Goal: Ask a question

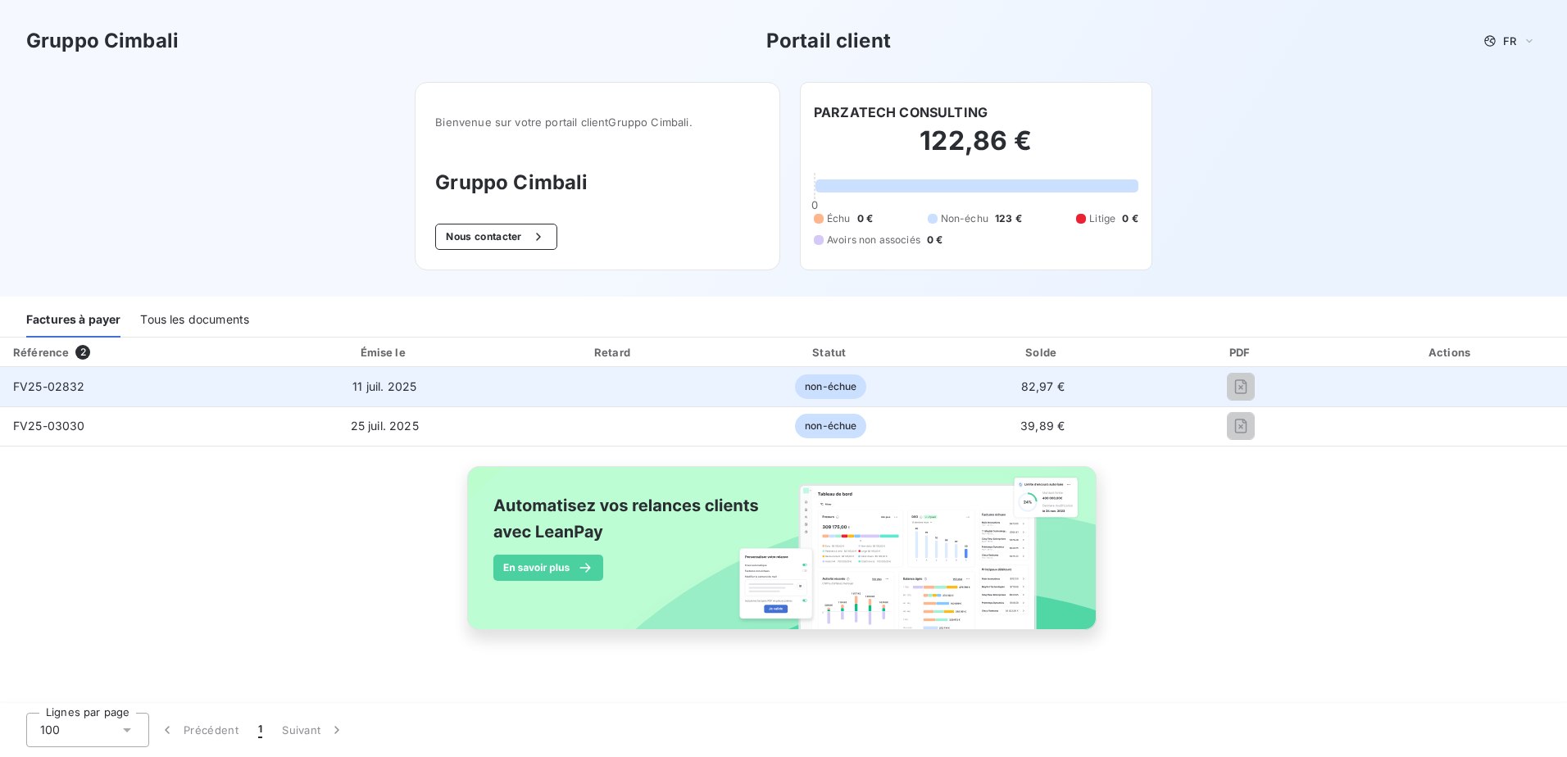
click at [1245, 372] on td at bounding box center [1242, 386] width 188 height 39
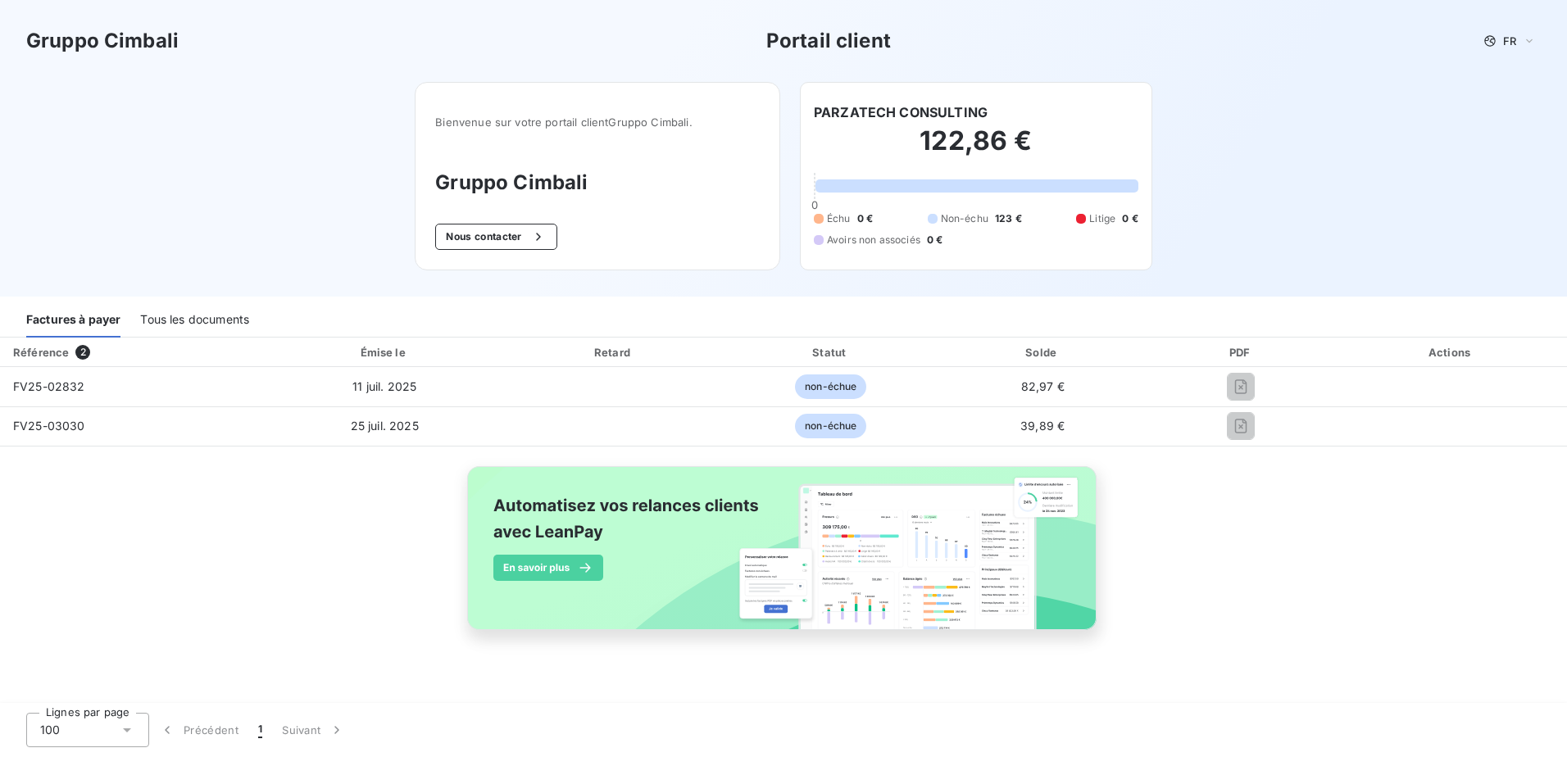
drag, startPoint x: 1235, startPoint y: 386, endPoint x: 1321, endPoint y: 601, distance: 231.4
click at [1321, 601] on div "Référence 2 Émise le Retard Statut Solde PDF Actions FV25-02832 [DATE] non-échu…" at bounding box center [783, 503] width 1567 height 330
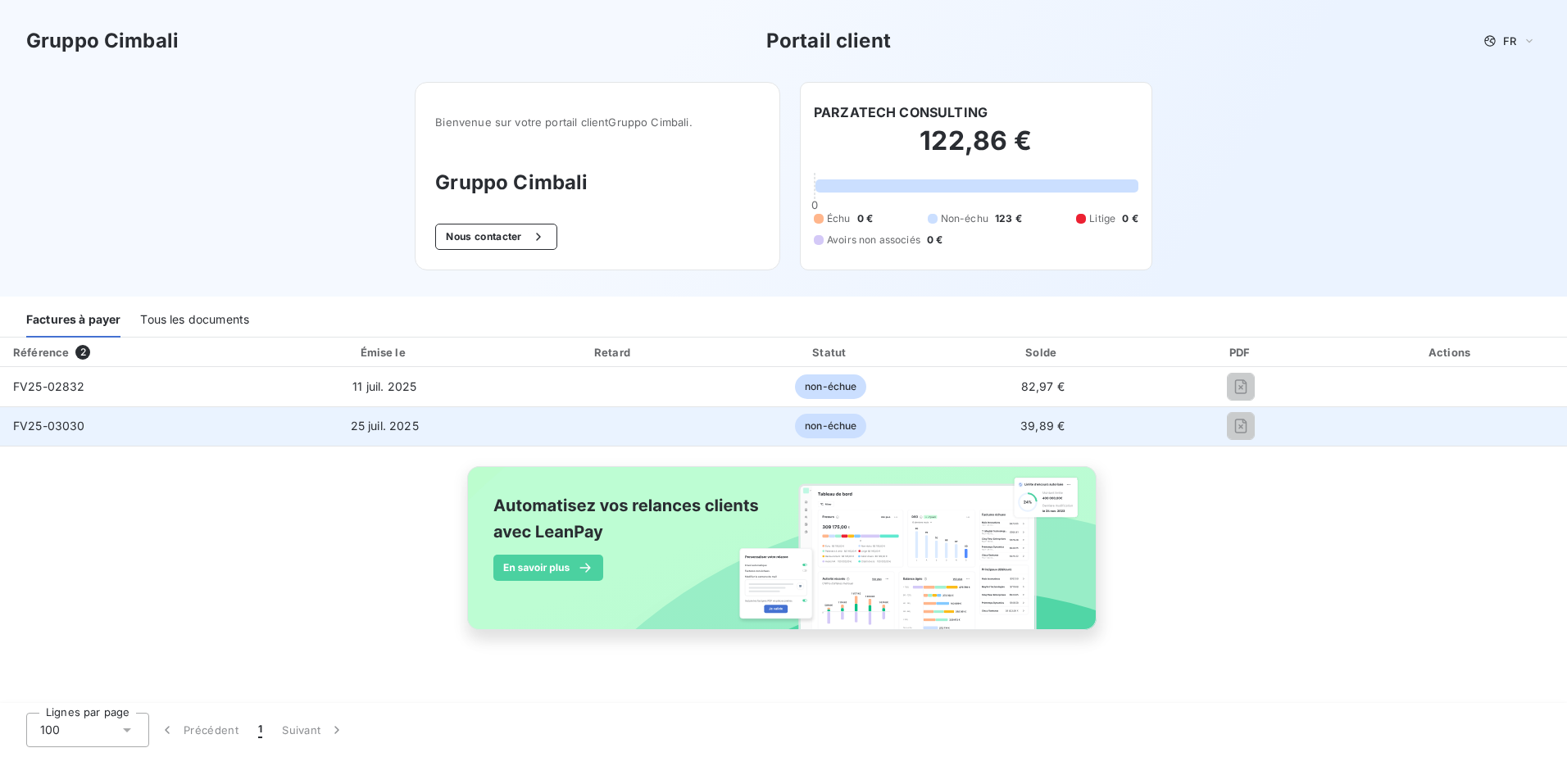
click at [802, 421] on span "non-échue" at bounding box center [830, 426] width 71 height 25
click at [30, 432] on span "FV25-03030" at bounding box center [49, 426] width 72 height 14
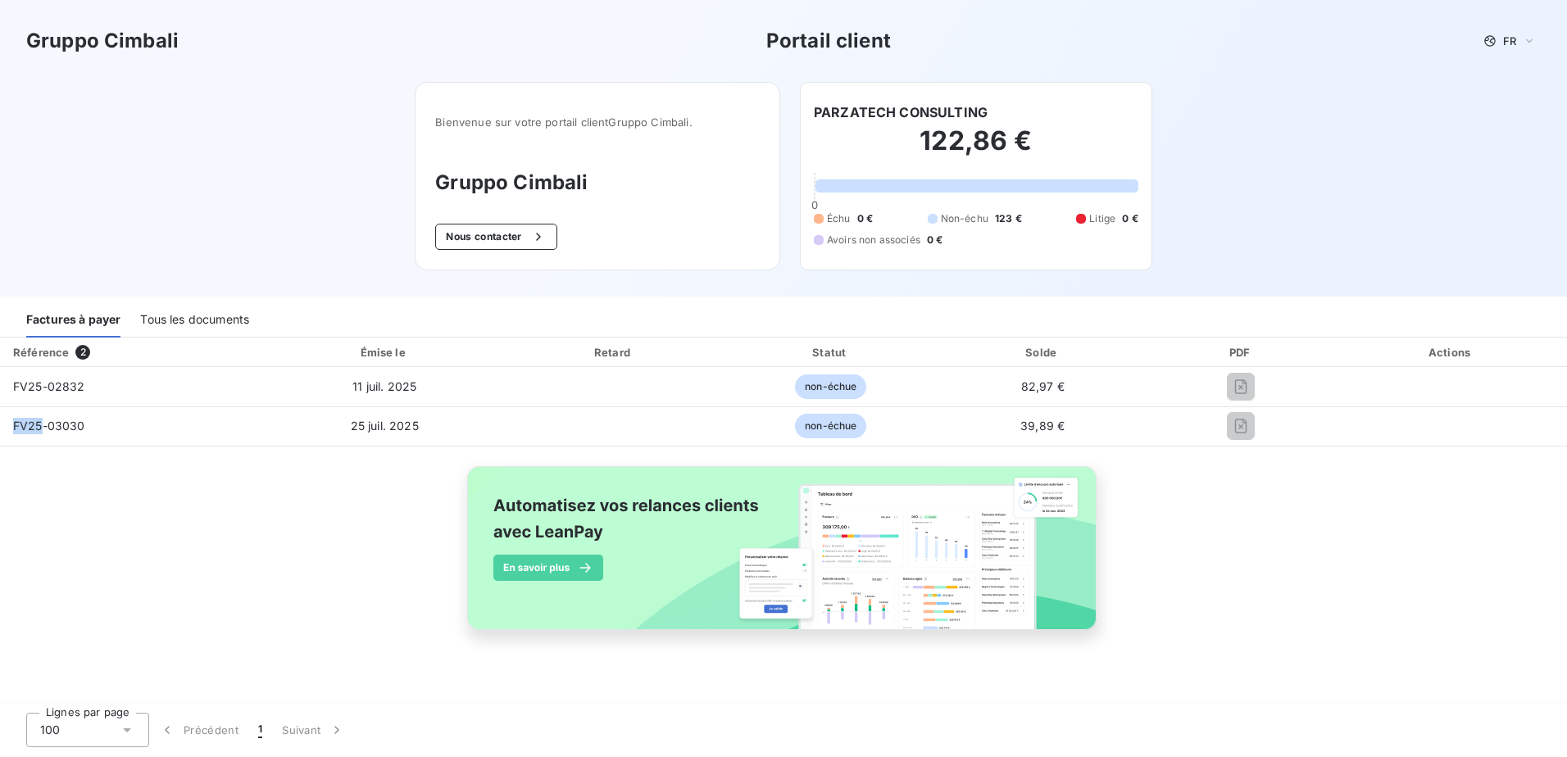
click at [884, 566] on img at bounding box center [783, 558] width 662 height 202
click at [233, 313] on div "Tous les documents" at bounding box center [194, 320] width 109 height 34
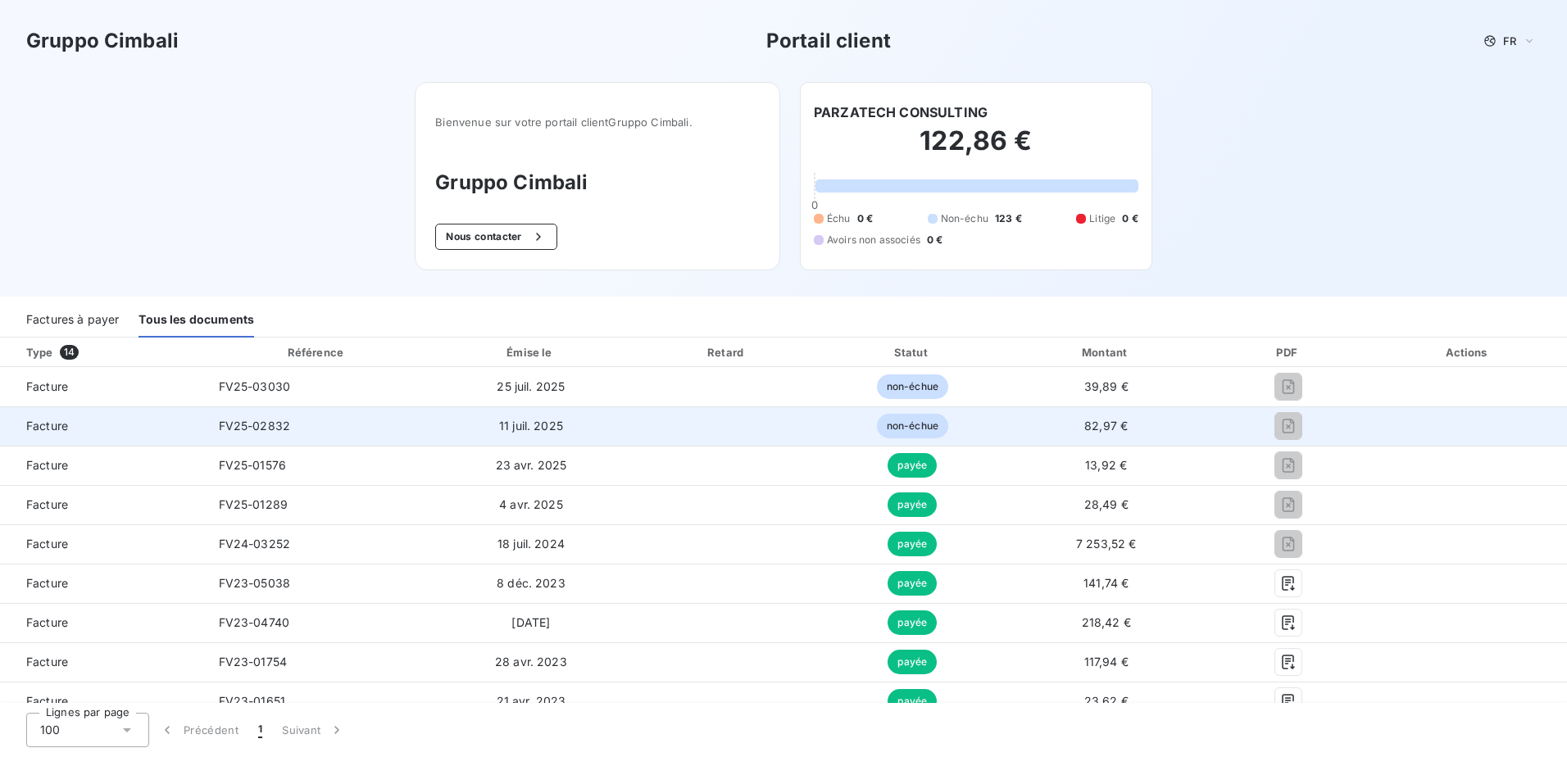
click at [898, 430] on span "non-échue" at bounding box center [912, 426] width 71 height 25
drag, startPoint x: 898, startPoint y: 430, endPoint x: 1352, endPoint y: 416, distance: 454.3
click at [1356, 416] on td at bounding box center [1288, 426] width 161 height 39
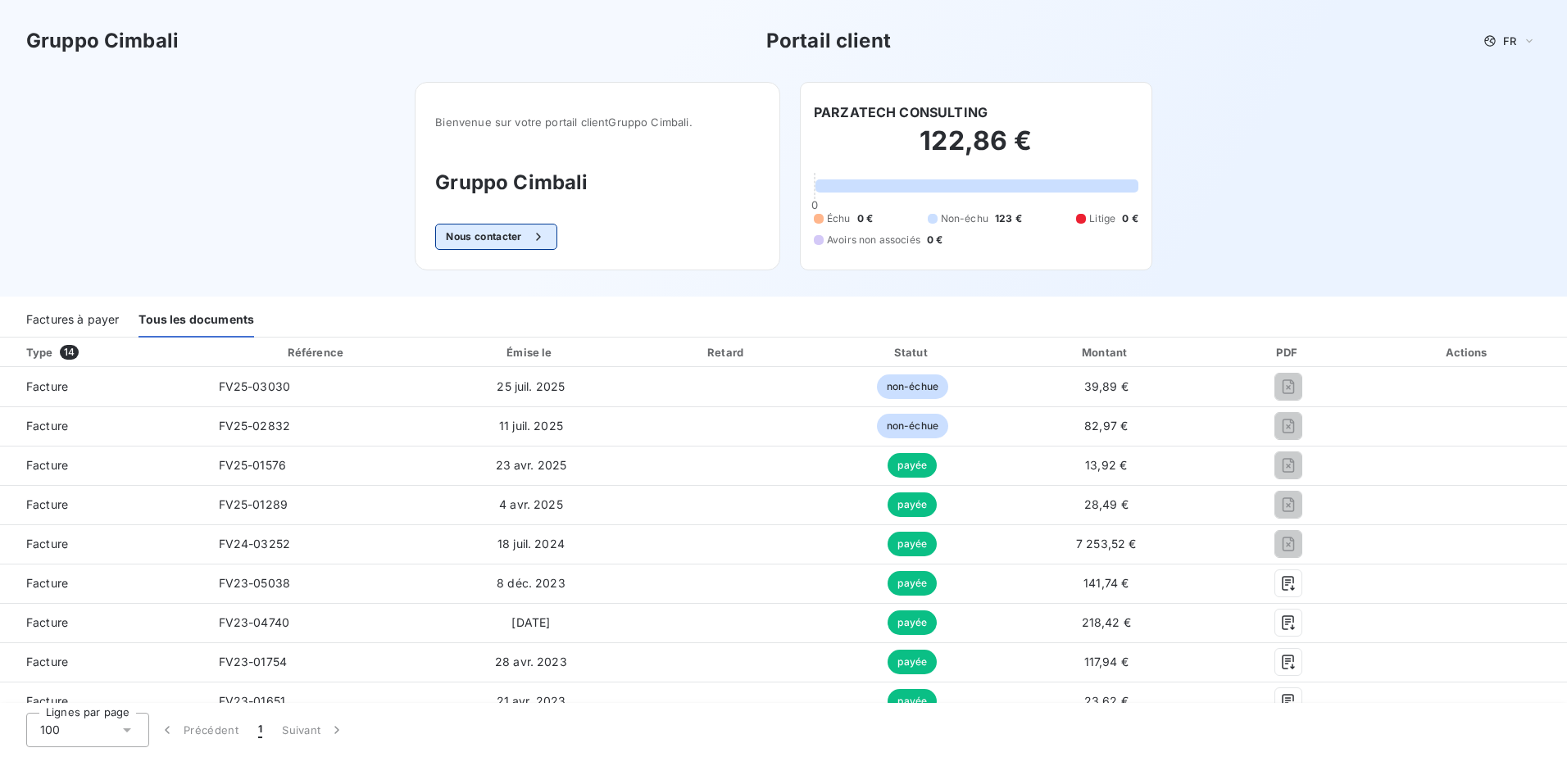
click at [489, 236] on button "Nous contacter" at bounding box center [495, 237] width 121 height 26
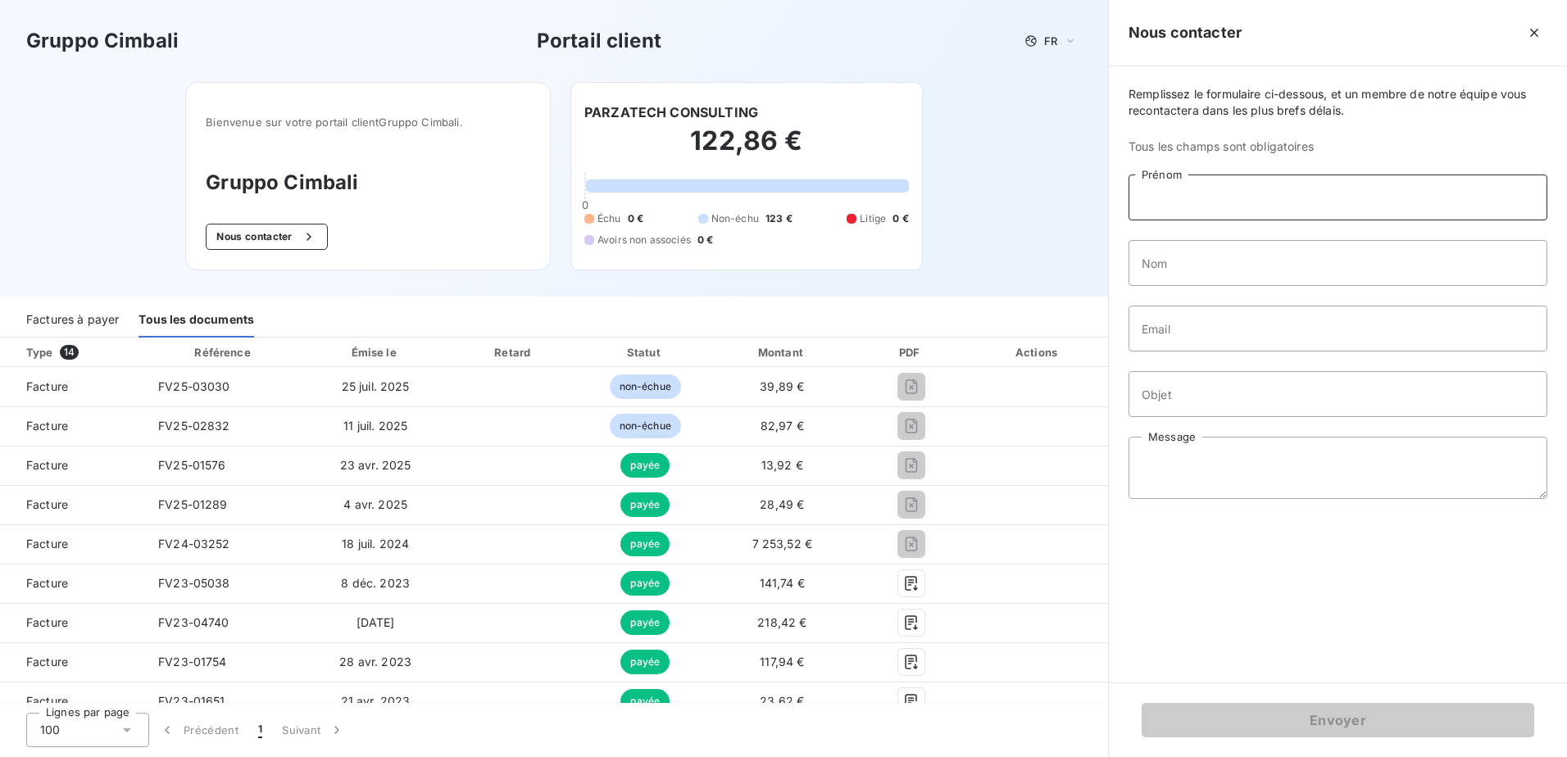
click at [1212, 192] on input "Prénom" at bounding box center [1338, 198] width 419 height 46
type input "[PERSON_NAME]"
type input "PARZANESE"
type input "[EMAIL_ADDRESS][DOMAIN_NAME]"
type input "Demande de facture"
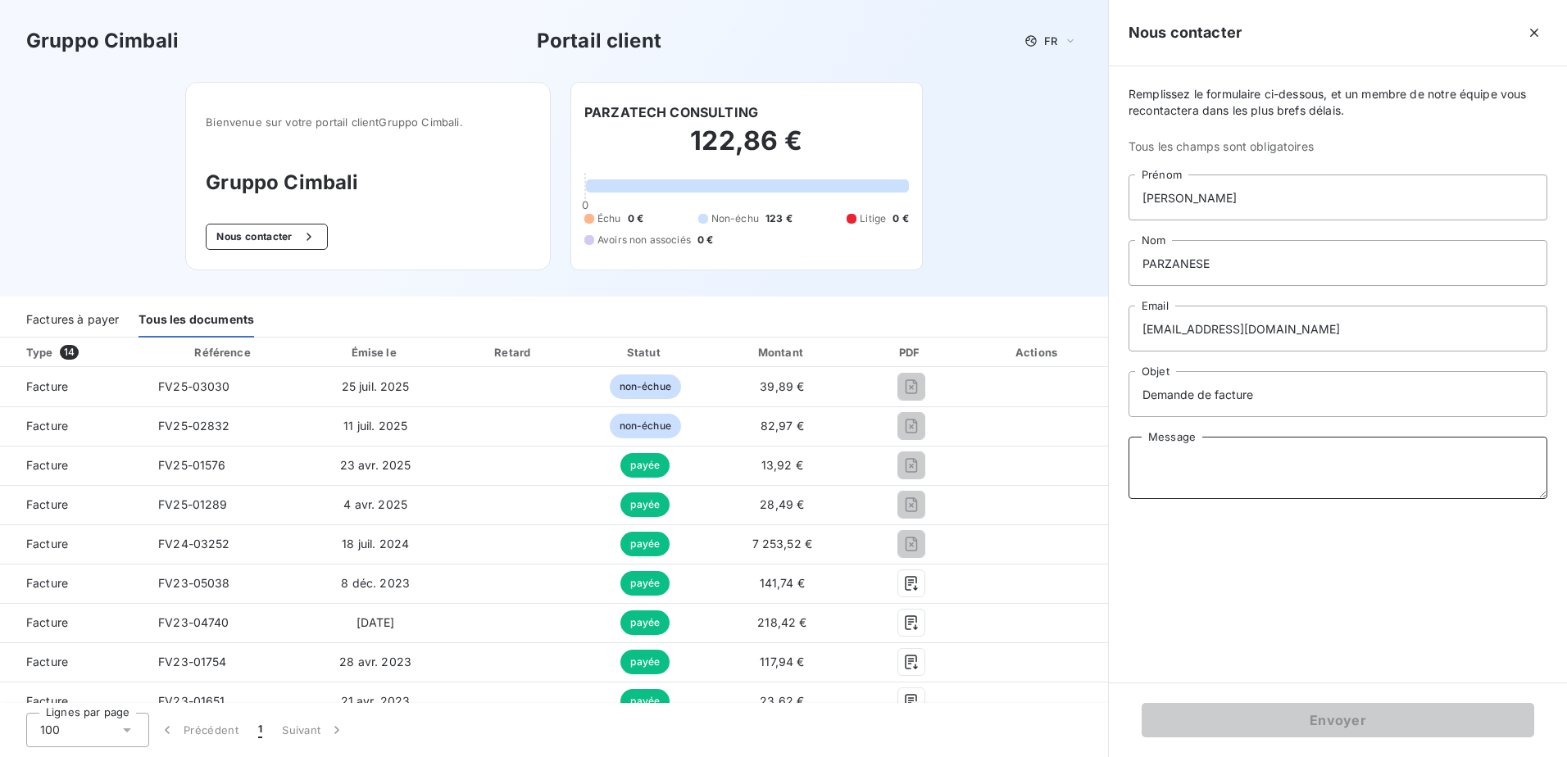
click at [1205, 461] on textarea "Message" at bounding box center [1338, 468] width 419 height 62
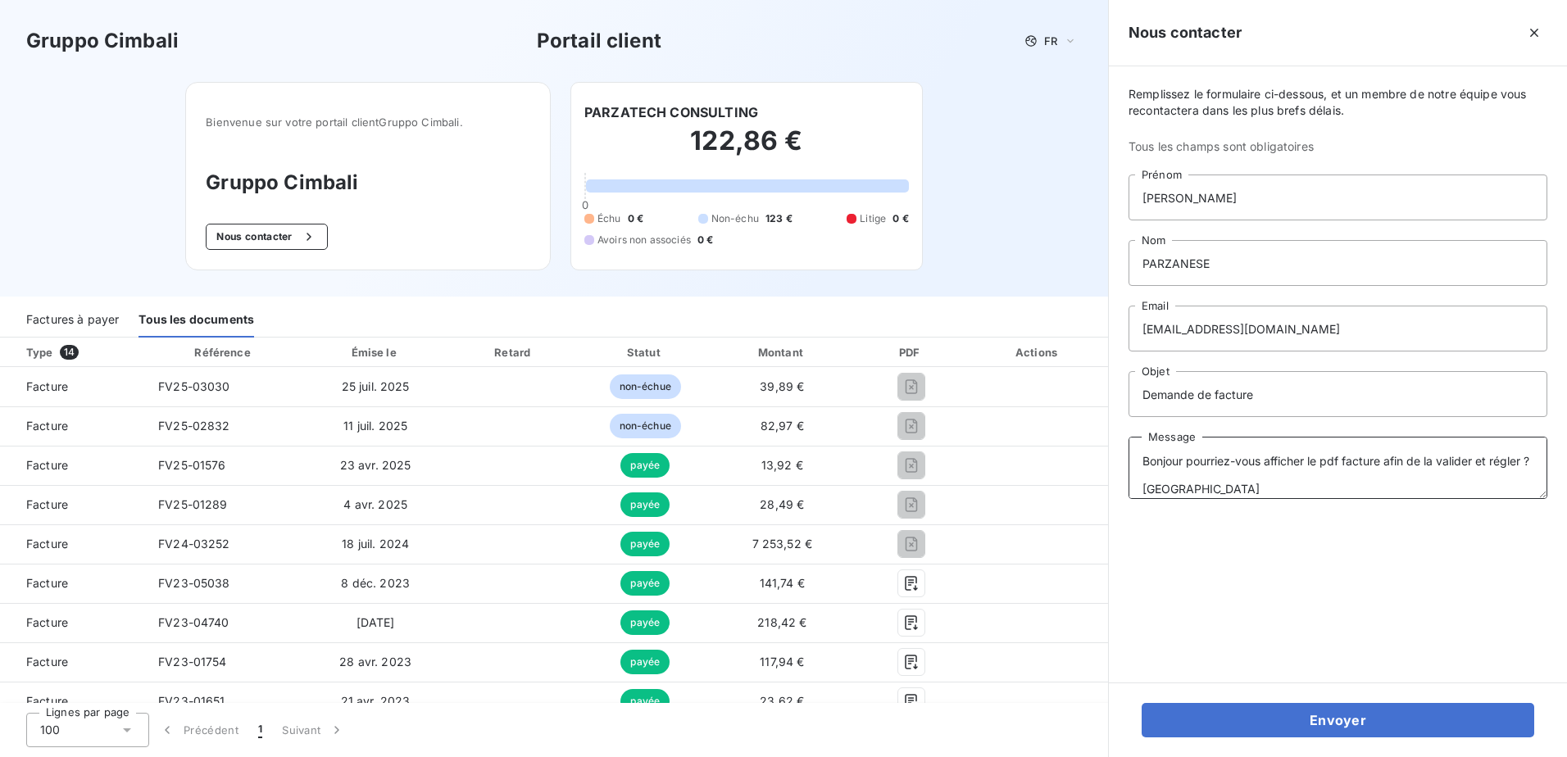
type textarea "Bonjour pourriez-vous afficher le pdf facture afin de la valider et régler ? [G…"
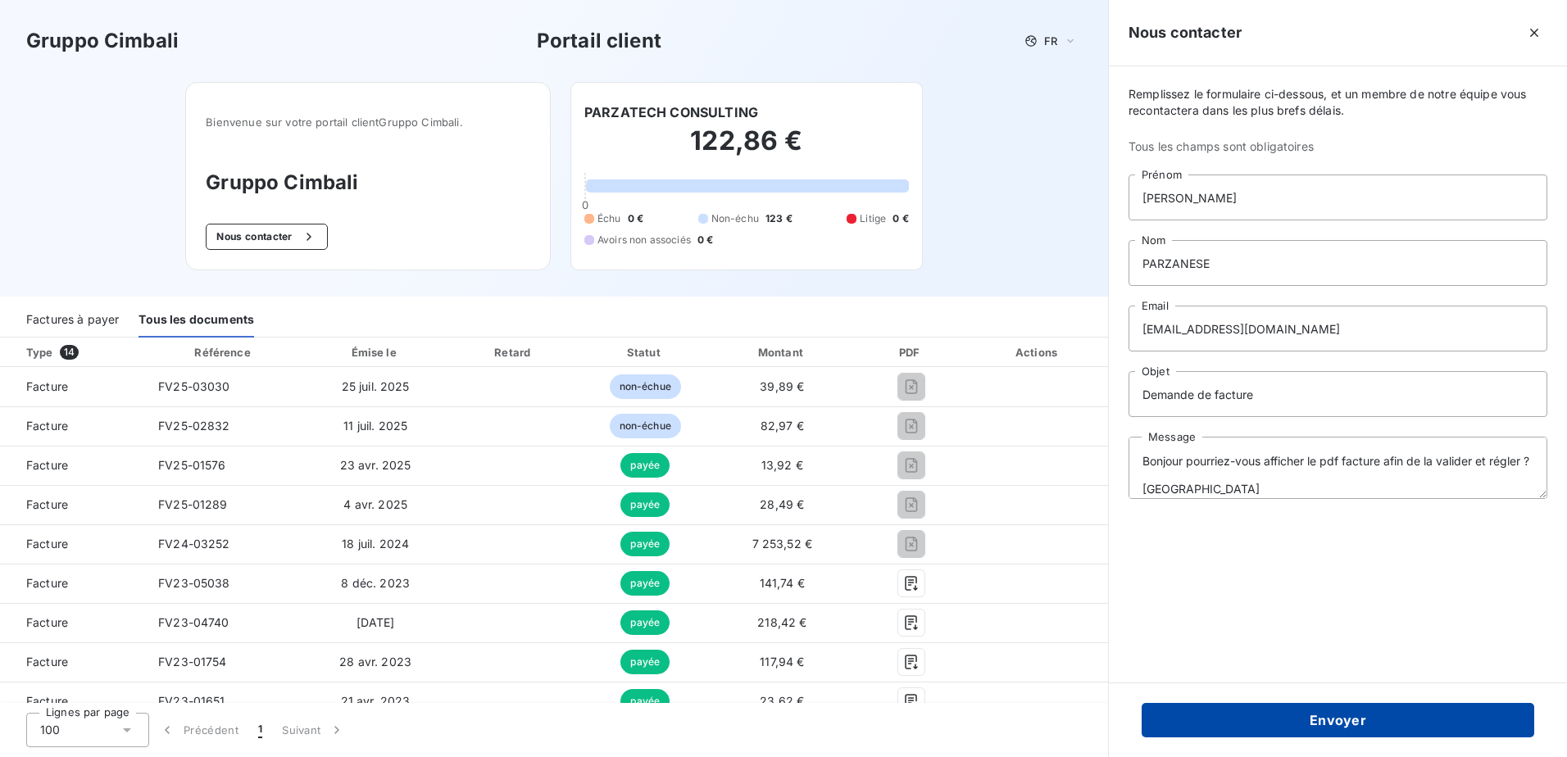
click at [1392, 712] on button "Envoyer" at bounding box center [1338, 720] width 393 height 34
